Goal: Use online tool/utility

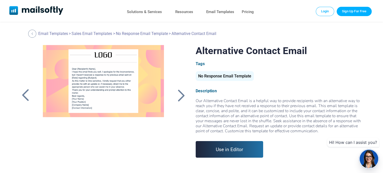
click at [72, 68] on div at bounding box center [103, 108] width 135 height 126
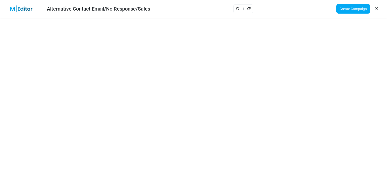
click at [379, 8] on div "Create Campaign" at bounding box center [357, 9] width 51 height 14
click at [376, 11] on link at bounding box center [376, 9] width 5 height 9
click at [374, 5] on div "Create Campaign" at bounding box center [357, 9] width 51 height 14
click at [377, 9] on icon at bounding box center [377, 9] width 2 height 0
